Goal: Task Accomplishment & Management: Manage account settings

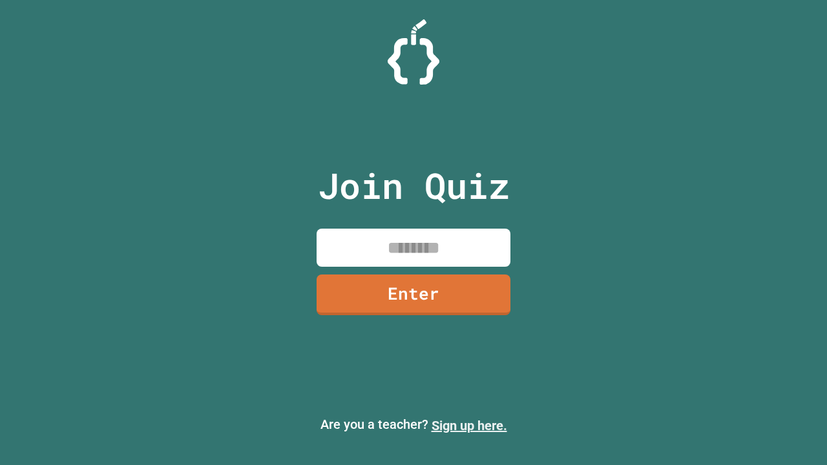
click at [469, 426] on link "Sign up here." at bounding box center [470, 426] width 76 height 16
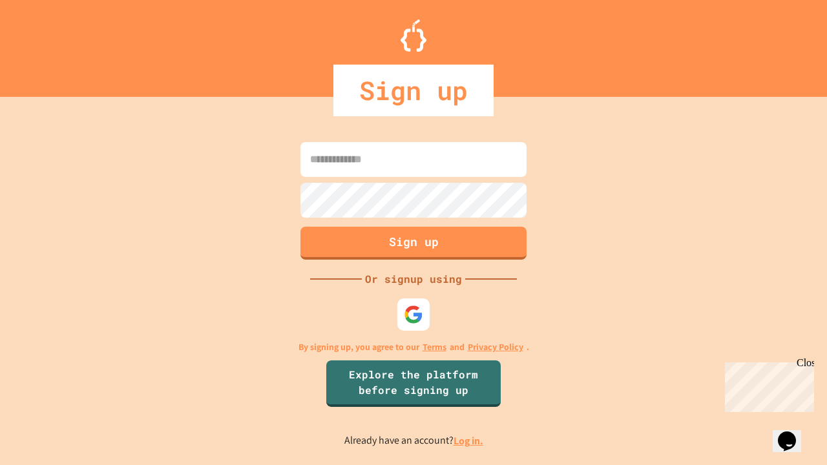
click at [469, 441] on link "Log in." at bounding box center [469, 441] width 30 height 14
